Goal: Information Seeking & Learning: Learn about a topic

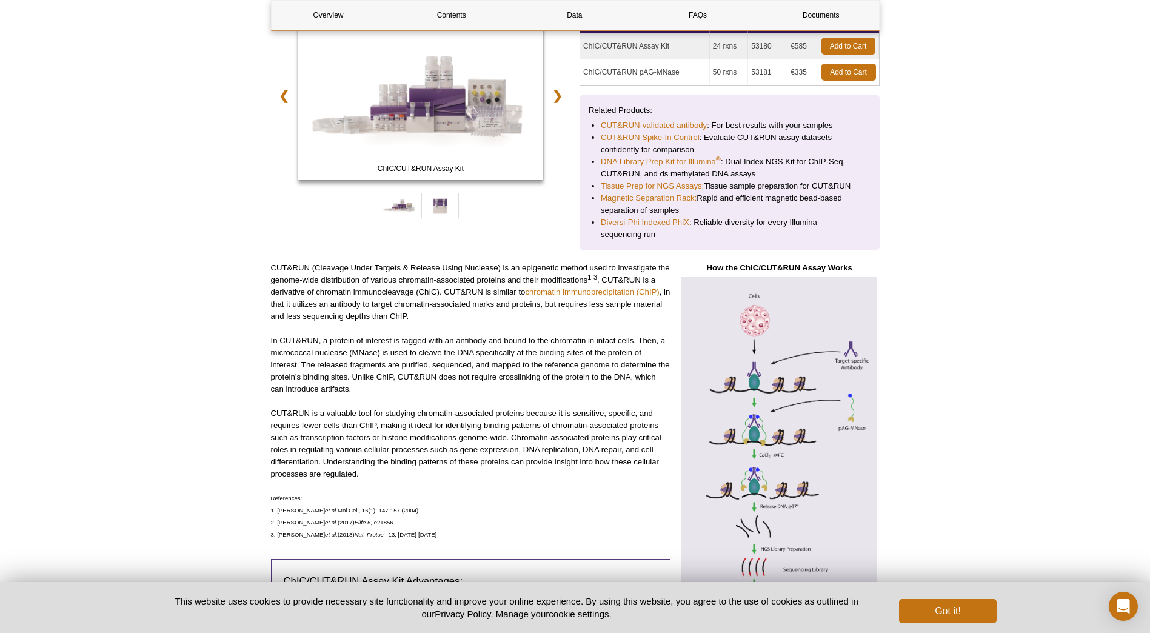
scroll to position [273, 0]
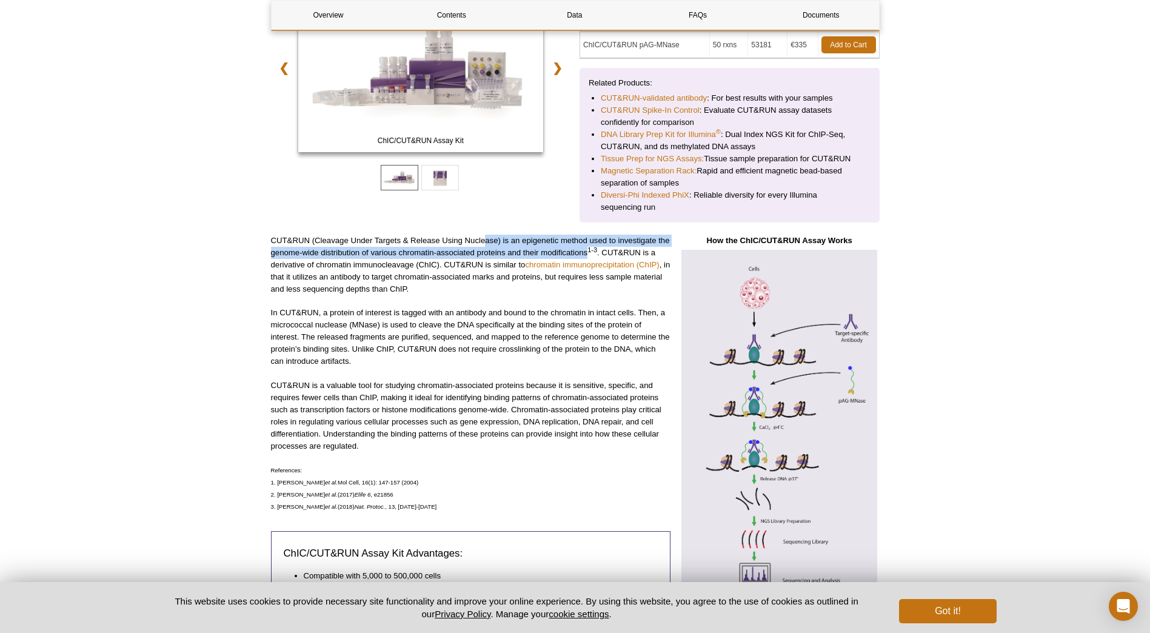
drag, startPoint x: 486, startPoint y: 243, endPoint x: 589, endPoint y: 249, distance: 103.3
click at [589, 249] on p "CUT&RUN (Cleavage Under Targets & Release Using Nuclease) is an epigenetic meth…" at bounding box center [471, 265] width 400 height 61
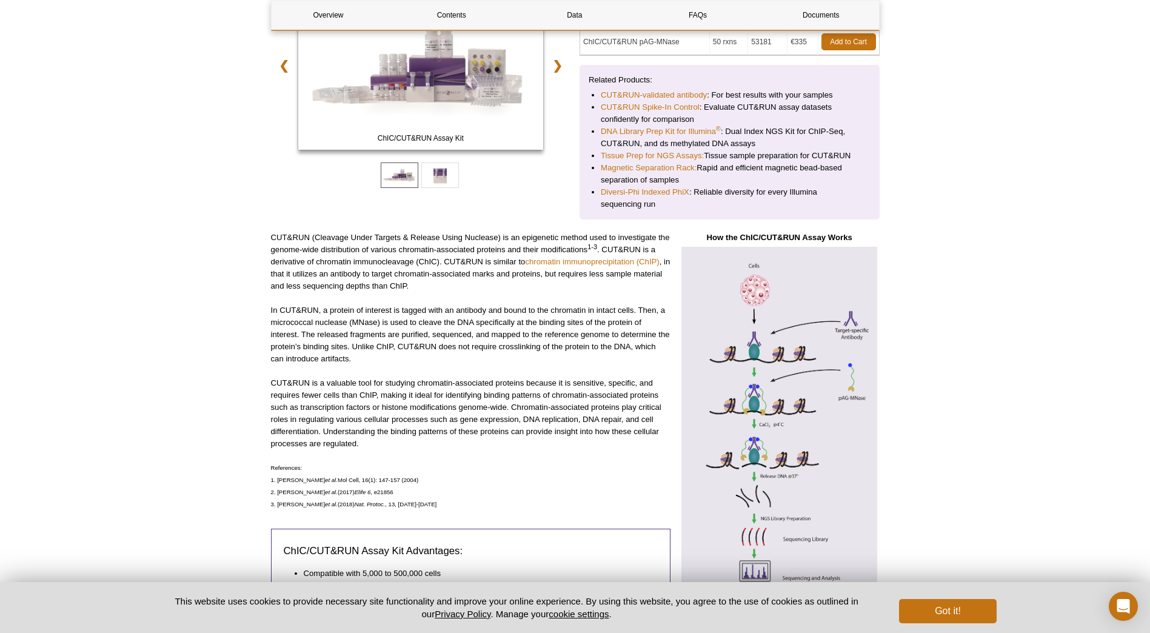
click at [286, 268] on p "CUT&RUN (Cleavage Under Targets & Release Using Nuclease) is an epigenetic meth…" at bounding box center [471, 262] width 400 height 61
drag, startPoint x: 270, startPoint y: 252, endPoint x: 387, endPoint y: 253, distance: 117.0
drag, startPoint x: 387, startPoint y: 253, endPoint x: 349, endPoint y: 263, distance: 39.4
click at [349, 263] on p "CUT&RUN (Cleavage Under Targets & Release Using Nuclease) is an epigenetic meth…" at bounding box center [471, 262] width 400 height 61
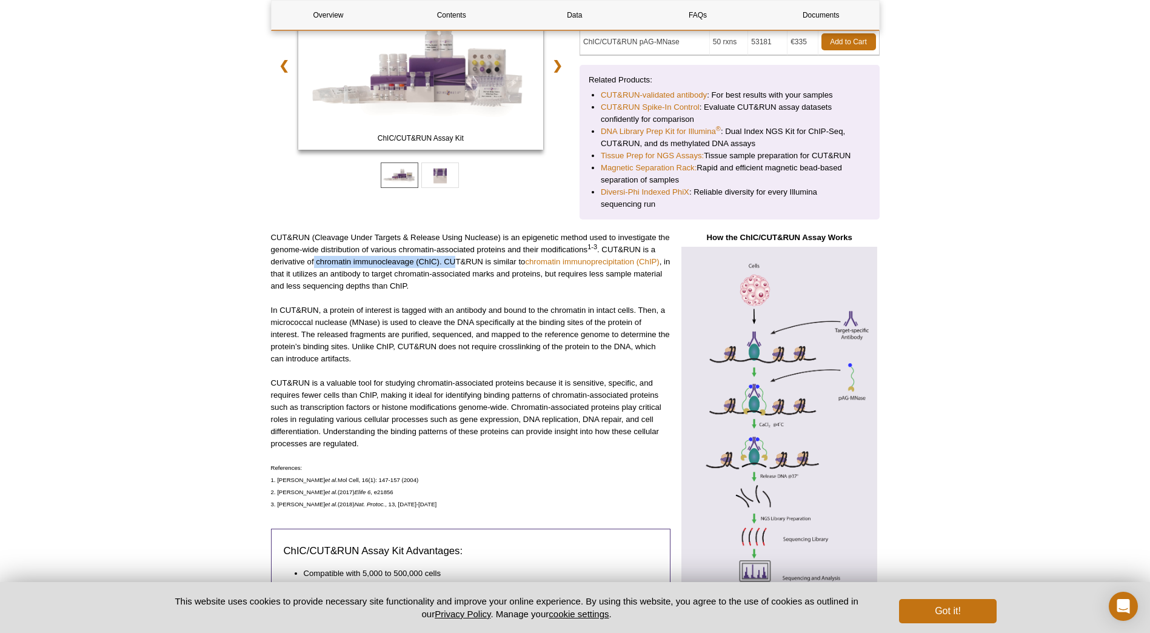
drag, startPoint x: 313, startPoint y: 263, endPoint x: 458, endPoint y: 261, distance: 144.3
click at [458, 261] on p "CUT&RUN (Cleavage Under Targets & Release Using Nuclease) is an epigenetic meth…" at bounding box center [471, 262] width 400 height 61
drag, startPoint x: 458, startPoint y: 261, endPoint x: 457, endPoint y: 278, distance: 17.0
click at [457, 278] on p "CUT&RUN (Cleavage Under Targets & Release Using Nuclease) is an epigenetic meth…" at bounding box center [471, 262] width 400 height 61
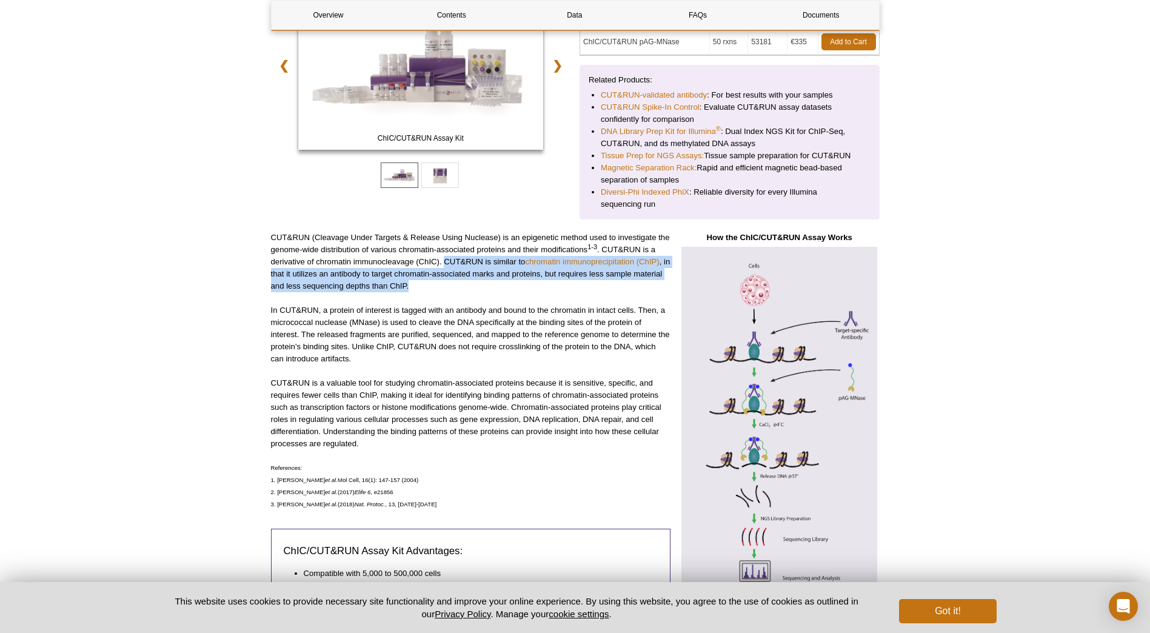
drag, startPoint x: 447, startPoint y: 284, endPoint x: 446, endPoint y: 265, distance: 18.8
click at [446, 265] on p "CUT&RUN (Cleavage Under Targets & Release Using Nuclease) is an epigenetic meth…" at bounding box center [471, 262] width 400 height 61
drag, startPoint x: 446, startPoint y: 265, endPoint x: 444, endPoint y: 285, distance: 20.1
click at [444, 285] on p "CUT&RUN (Cleavage Under Targets & Release Using Nuclease) is an epigenetic meth…" at bounding box center [471, 262] width 400 height 61
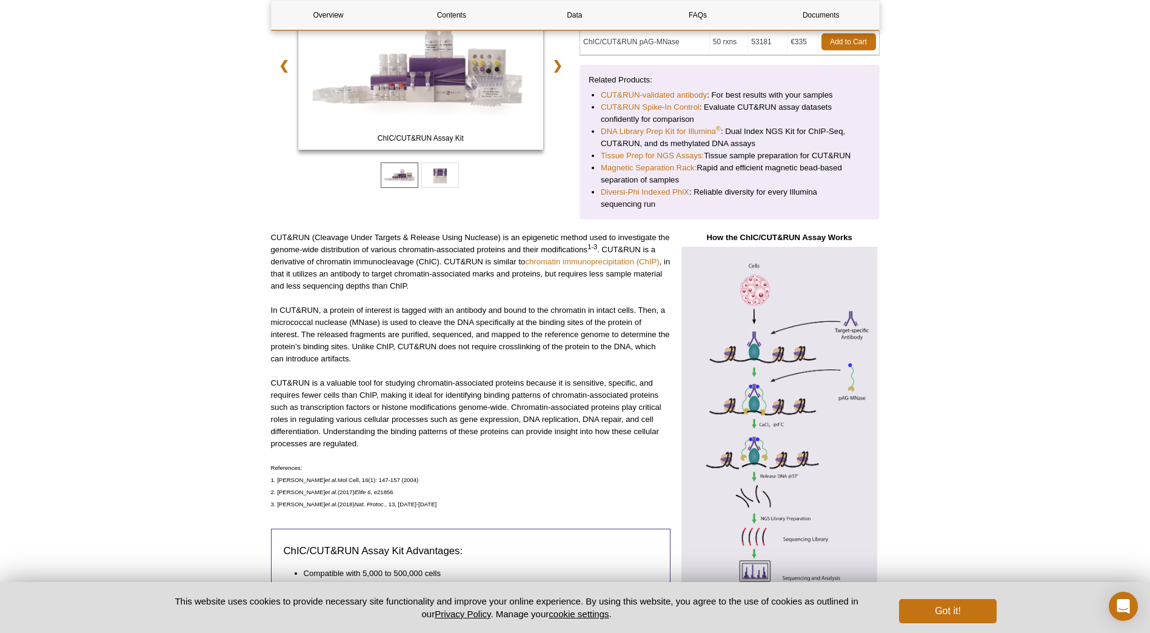
click at [951, 608] on button "Got it!" at bounding box center [947, 611] width 97 height 24
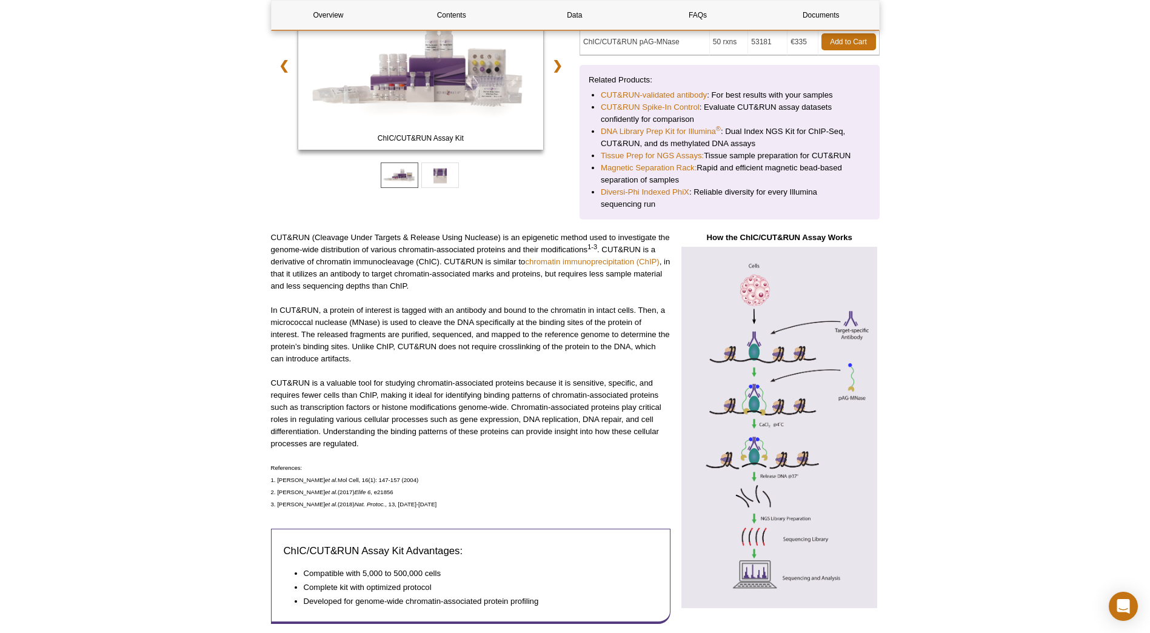
click at [402, 304] on p "In CUT&RUN, a protein of interest is tagged with an antibody and bound to the c…" at bounding box center [471, 334] width 400 height 61
